Goal: Task Accomplishment & Management: Manage account settings

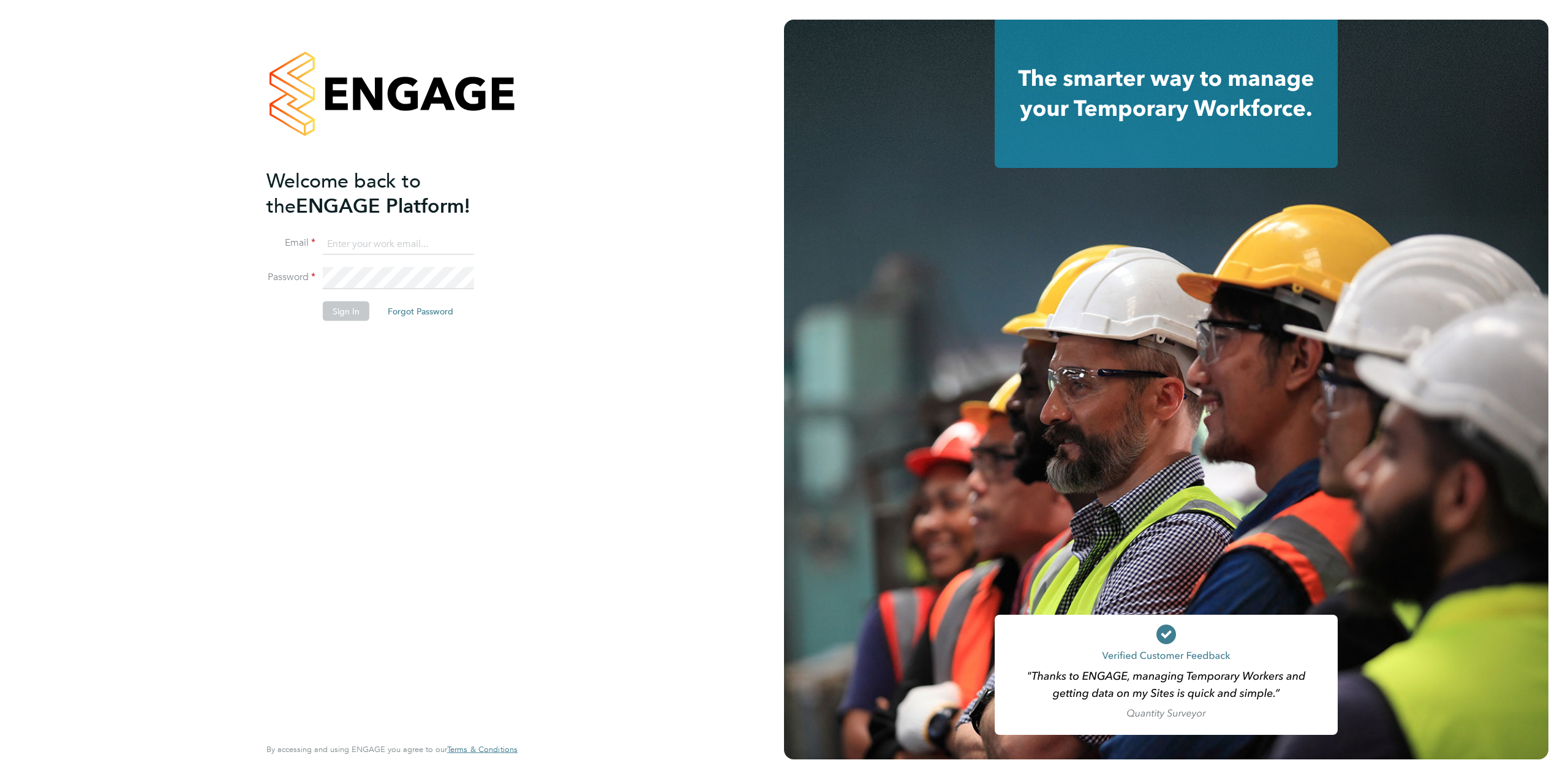
type input "jodie.mattei@comparethemarket.com"
click at [346, 315] on button "Sign In" at bounding box center [345, 311] width 46 height 20
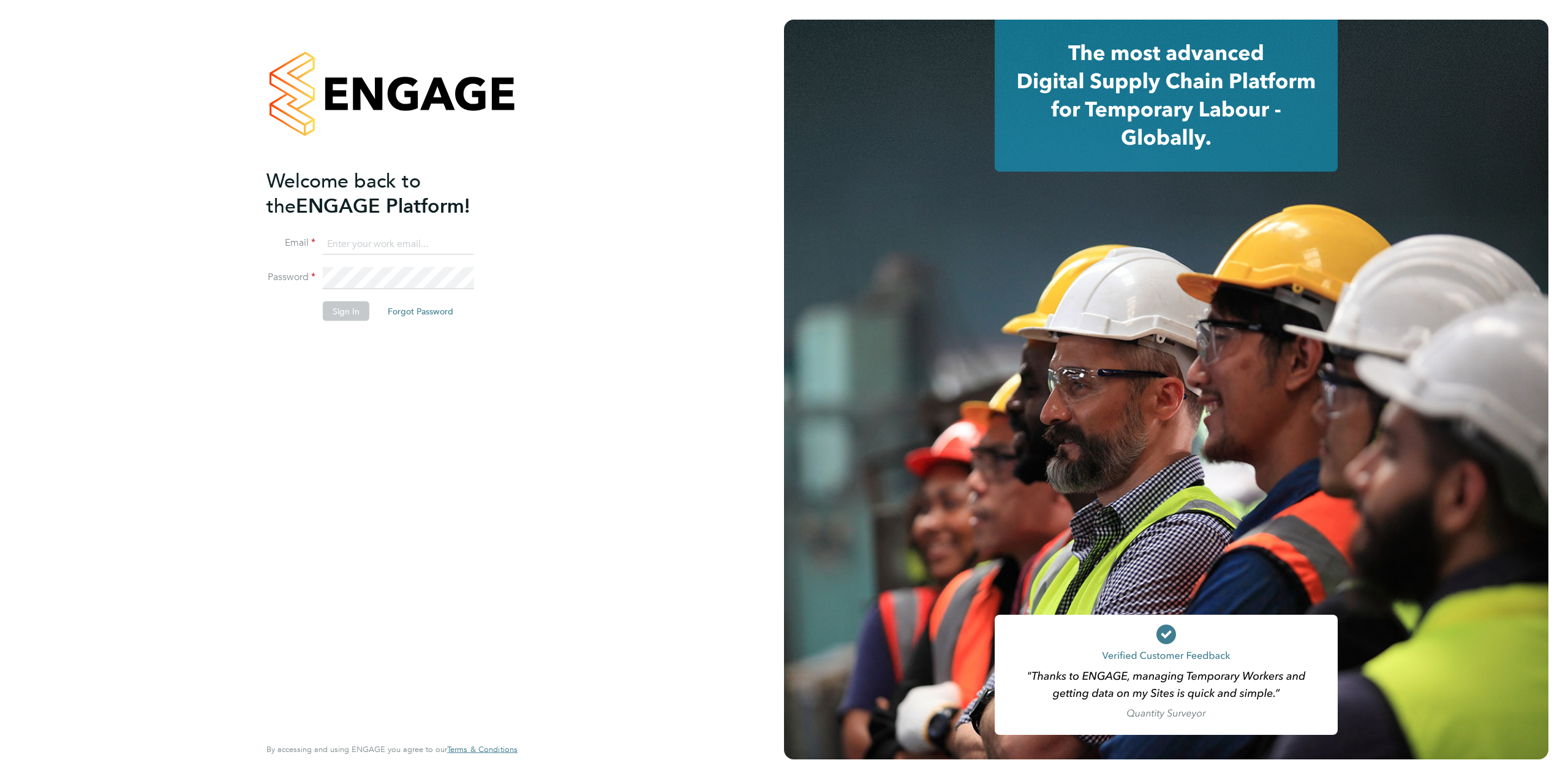
type input "jodie.mattei@comparethemarket.com"
click at [344, 305] on button "Sign In" at bounding box center [345, 311] width 46 height 20
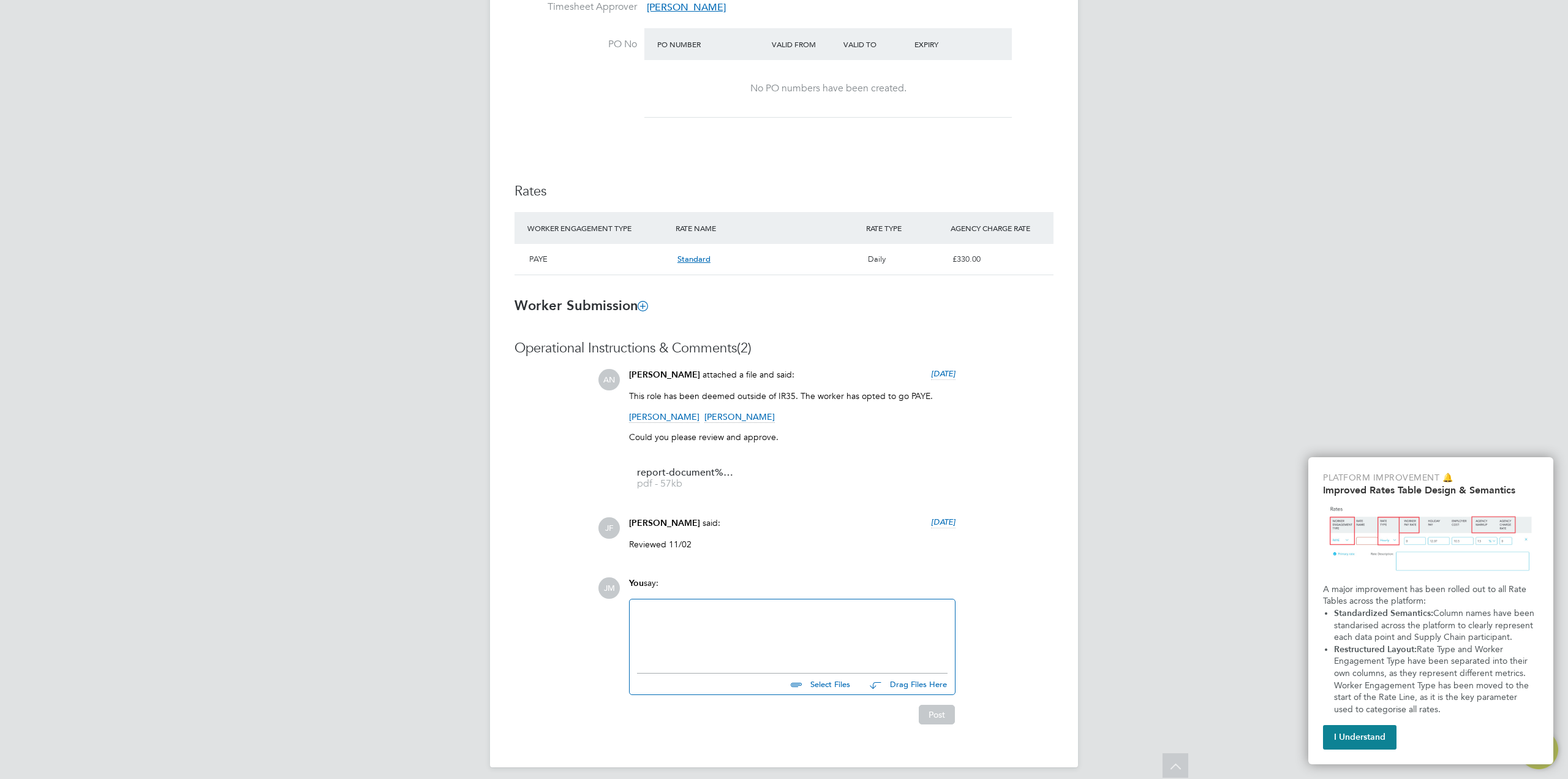
scroll to position [651, 0]
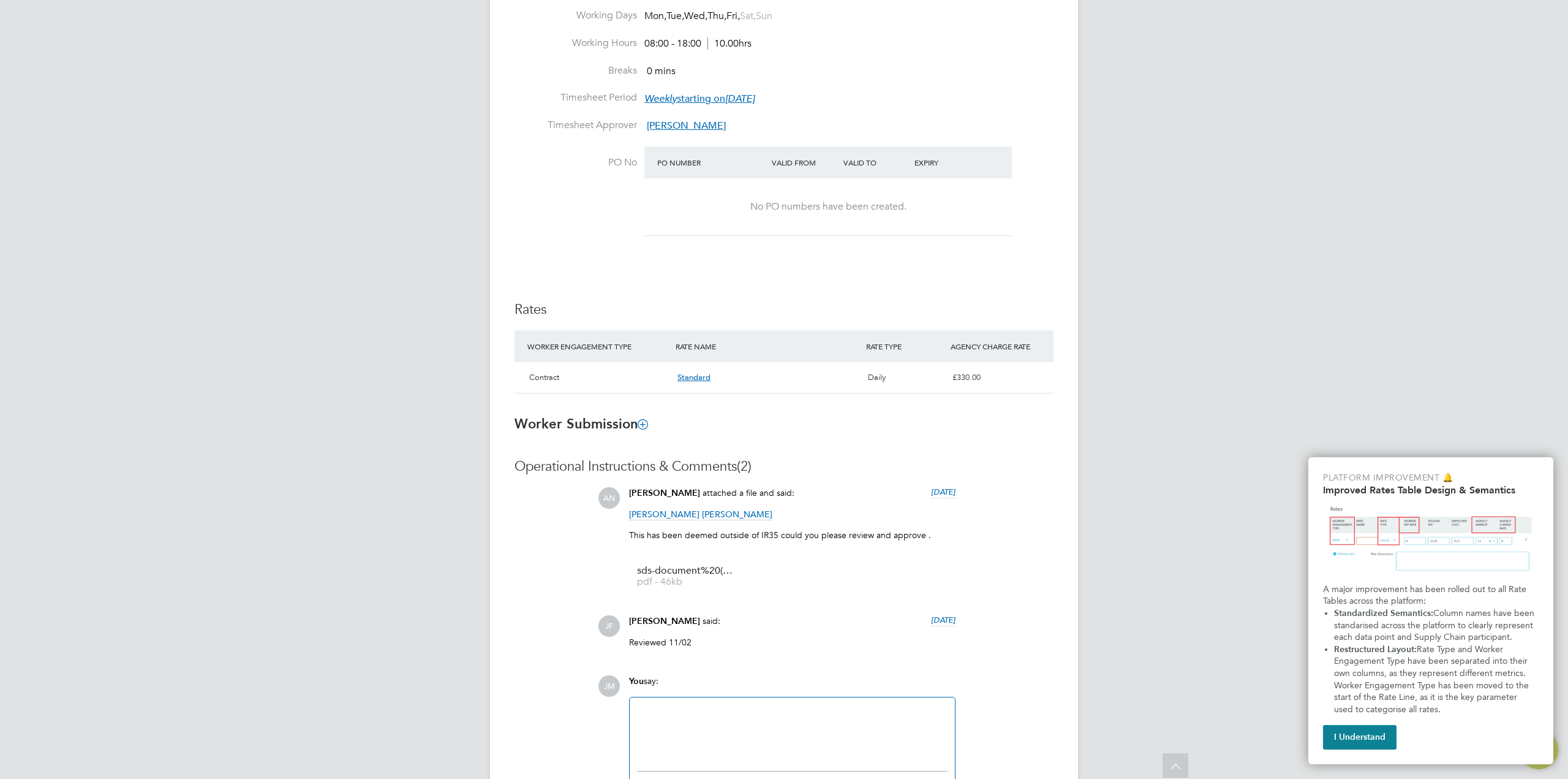
scroll to position [631, 0]
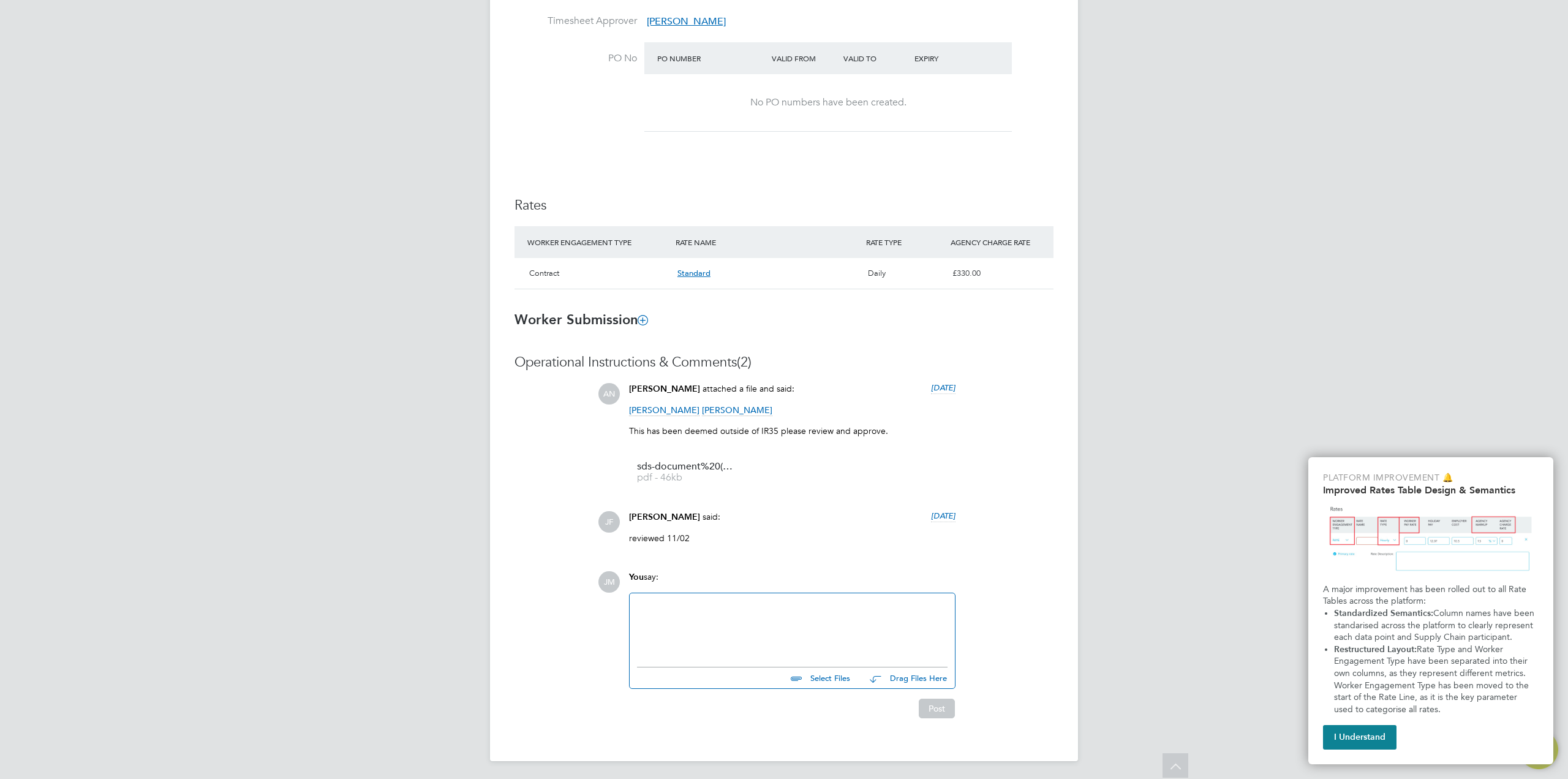
scroll to position [631, 0]
